Goal: Transaction & Acquisition: Purchase product/service

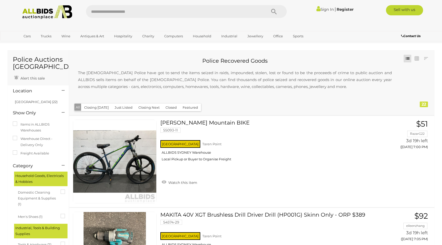
click at [37, 10] on img at bounding box center [47, 12] width 56 height 14
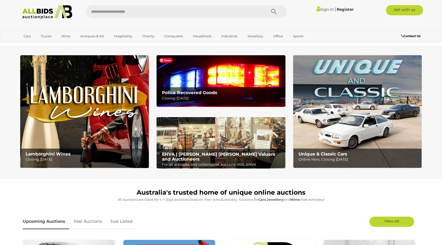
click at [221, 79] on img at bounding box center [221, 80] width 129 height 51
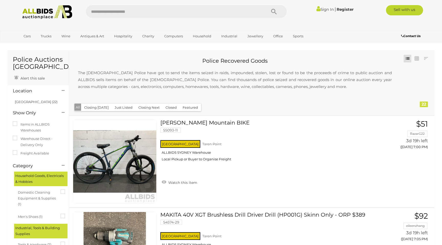
click at [177, 14] on input "text" at bounding box center [173, 11] width 175 height 13
